Goal: Task Accomplishment & Management: Manage account settings

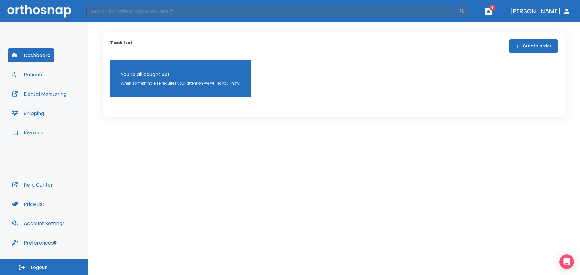
click at [27, 74] on button "Patients" at bounding box center [27, 74] width 39 height 15
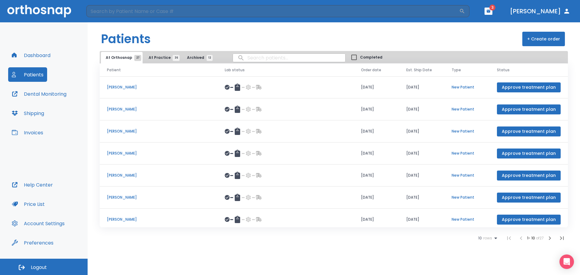
click at [254, 60] on input "search" at bounding box center [289, 58] width 112 height 12
type input "jere"
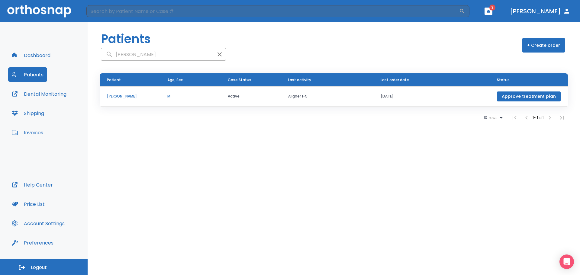
click at [141, 101] on td "Jeremy Gutierrez" at bounding box center [130, 96] width 60 height 20
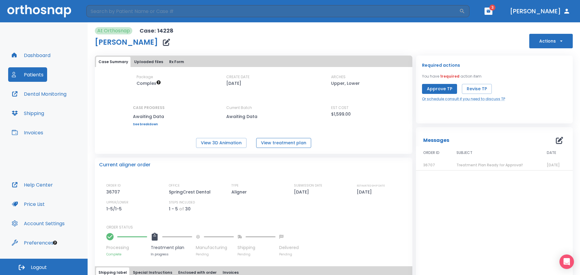
click at [271, 144] on button "View treatment plan" at bounding box center [283, 143] width 55 height 10
click at [221, 143] on button "View 3D Animation" at bounding box center [221, 143] width 50 height 10
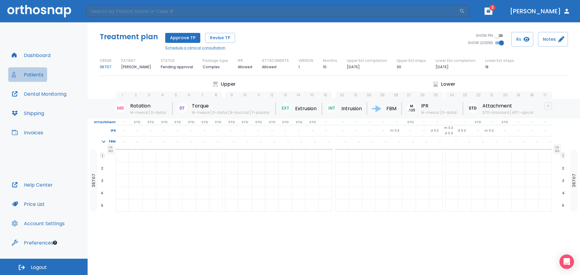
click at [35, 73] on button "Patients" at bounding box center [27, 74] width 39 height 15
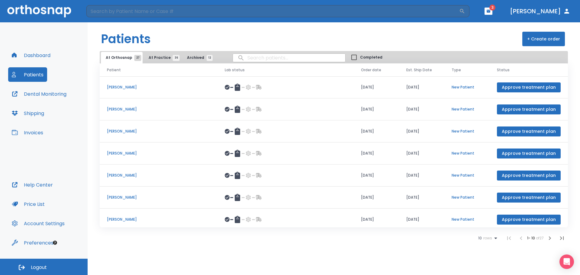
click at [271, 55] on input "search" at bounding box center [289, 58] width 112 height 12
type input "jere"
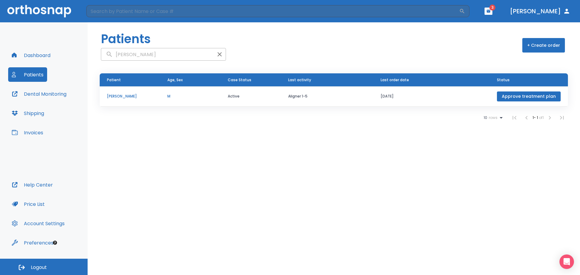
click at [147, 99] on p "Jeremy Gutierrez" at bounding box center [130, 96] width 46 height 5
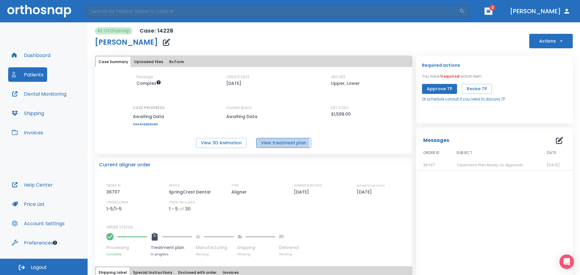
click at [277, 143] on button "View treatment plan" at bounding box center [283, 143] width 55 height 10
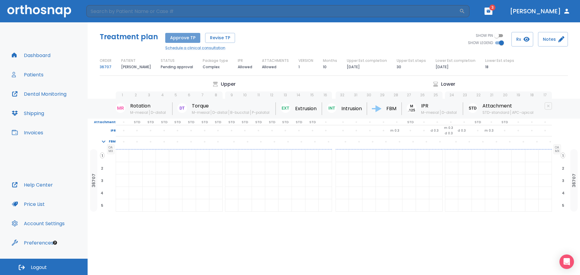
click at [185, 40] on button "Approve TP" at bounding box center [182, 38] width 35 height 10
click at [42, 75] on button "Patients" at bounding box center [27, 74] width 39 height 15
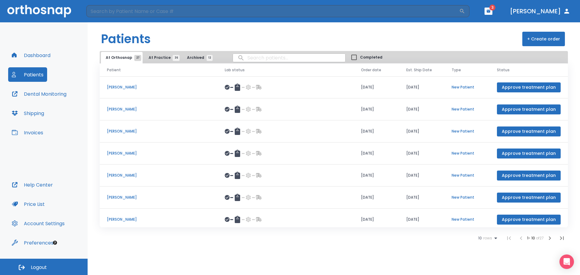
click at [255, 60] on input "search" at bounding box center [289, 58] width 112 height 12
type input "jeremy"
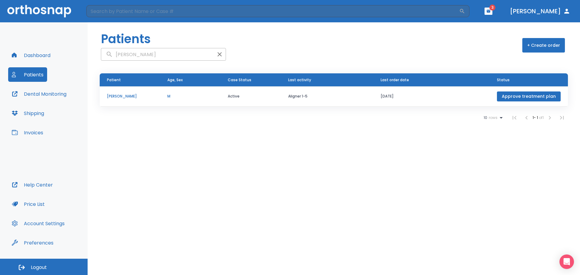
click at [137, 100] on td "Jeremy Gutierrez" at bounding box center [130, 96] width 60 height 20
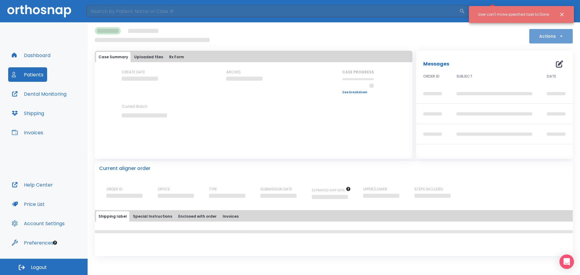
click at [550, 39] on button "Actions" at bounding box center [551, 36] width 44 height 15
click at [190, 37] on div at bounding box center [290, 137] width 580 height 275
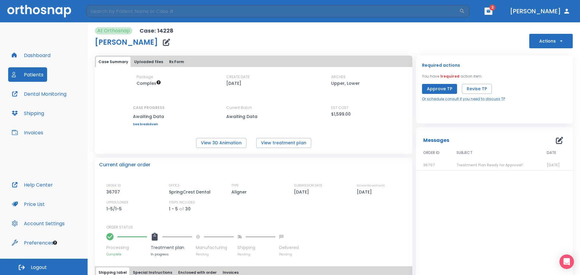
click at [439, 90] on button "Approve TP" at bounding box center [439, 89] width 35 height 10
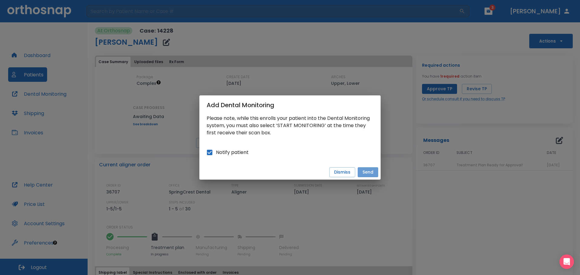
click at [370, 173] on button "Send" at bounding box center [368, 172] width 21 height 10
